Goal: Find specific page/section: Find specific page/section

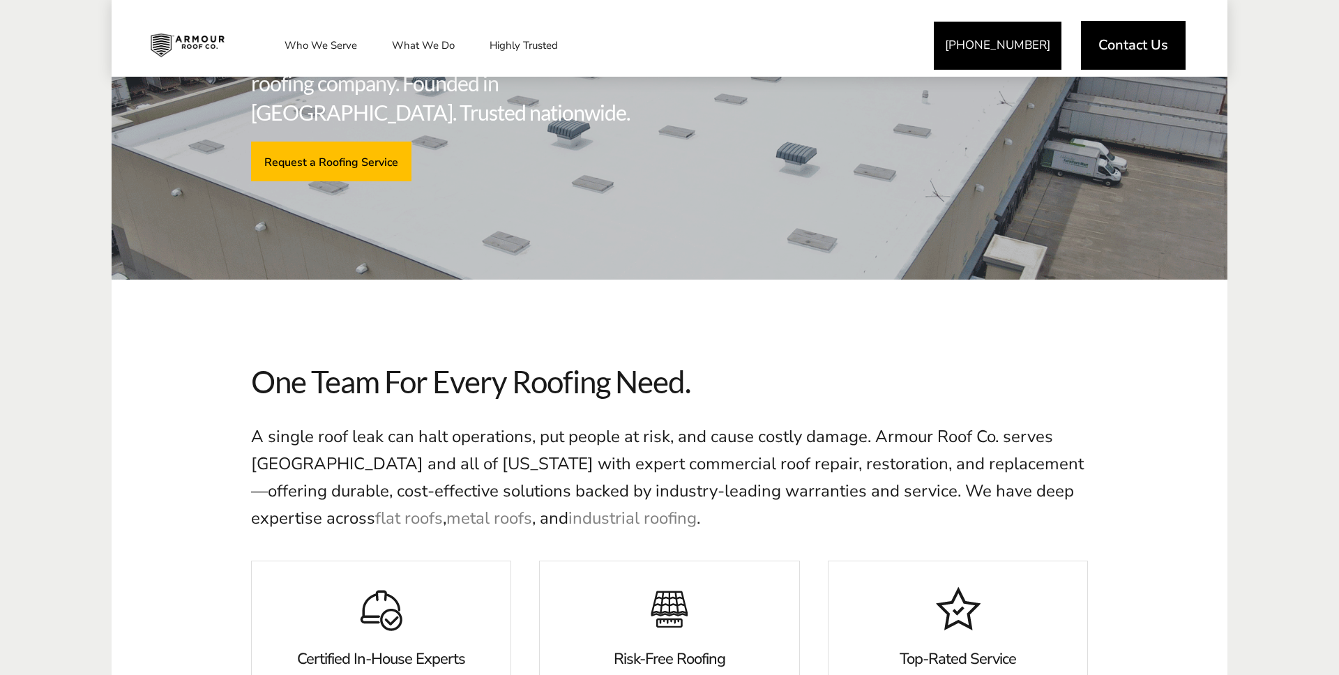
scroll to position [273, 0]
